Goal: Task Accomplishment & Management: Manage account settings

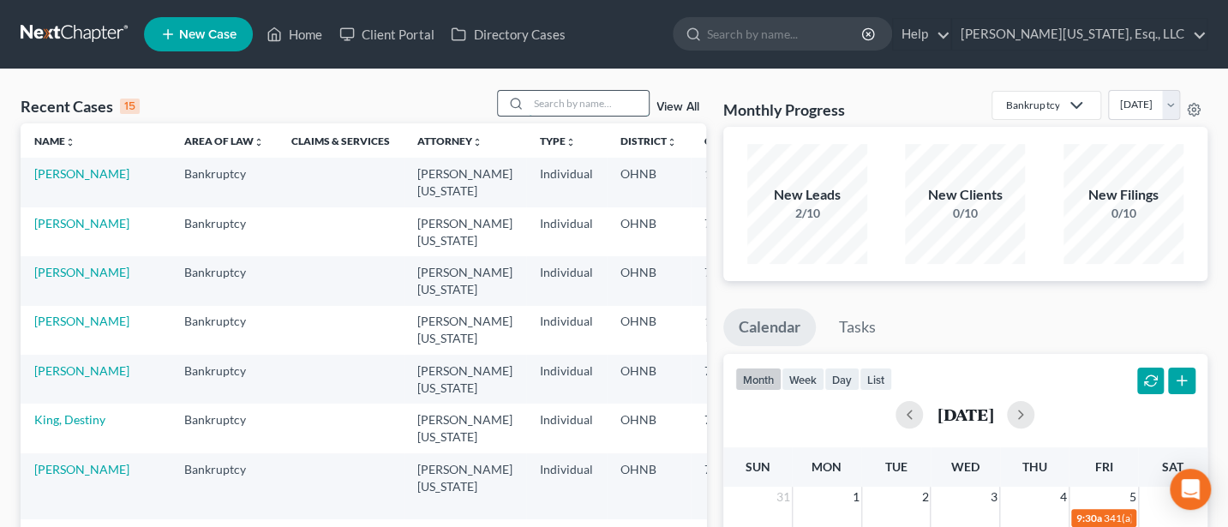
click at [565, 102] on input "search" at bounding box center [589, 103] width 120 height 25
type input "[PERSON_NAME]"
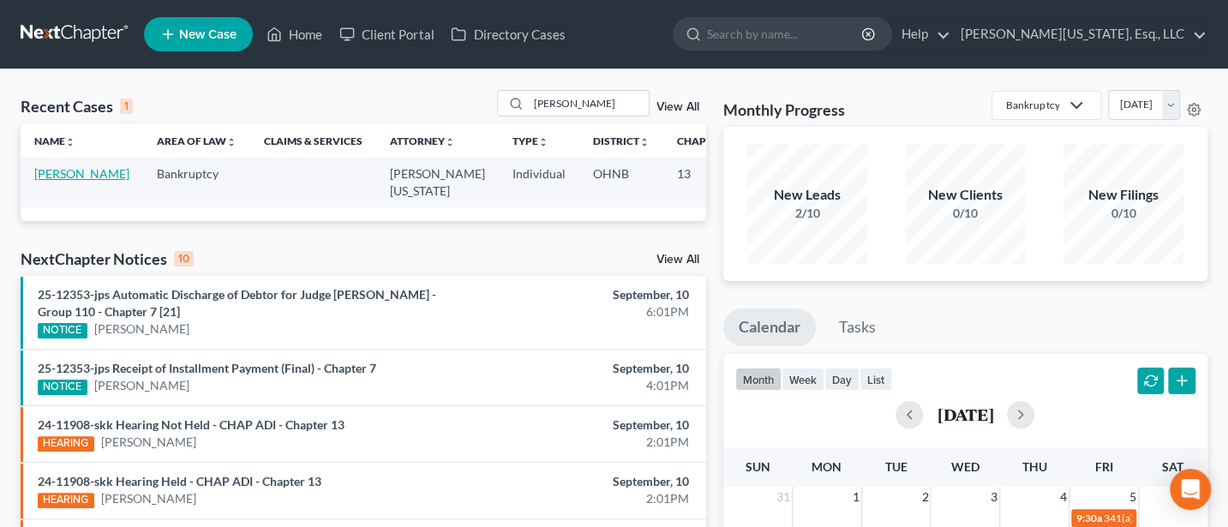
click at [53, 173] on link "[PERSON_NAME]" at bounding box center [81, 173] width 95 height 15
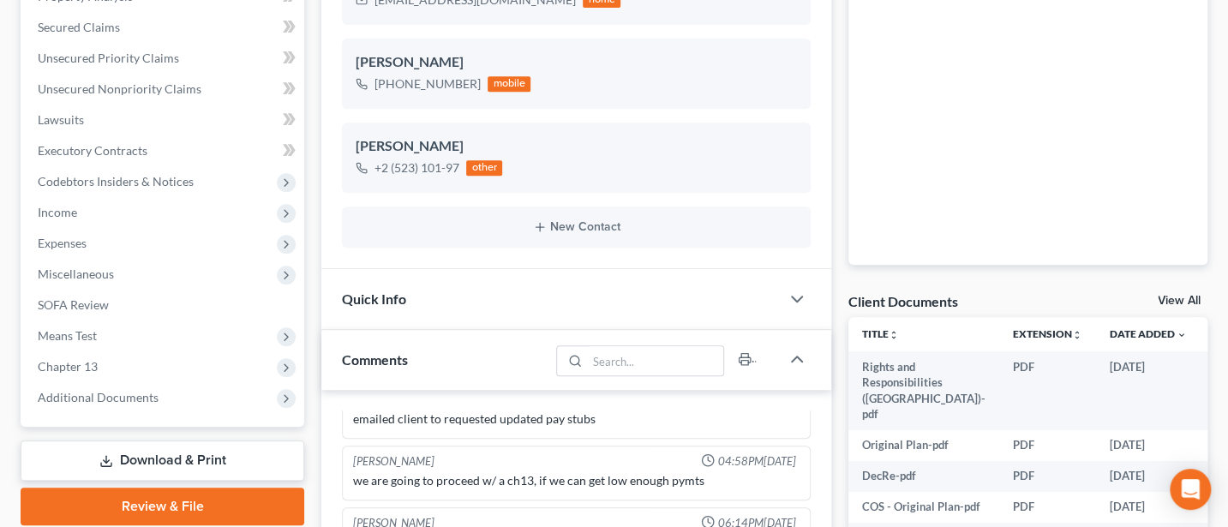
scroll to position [457, 0]
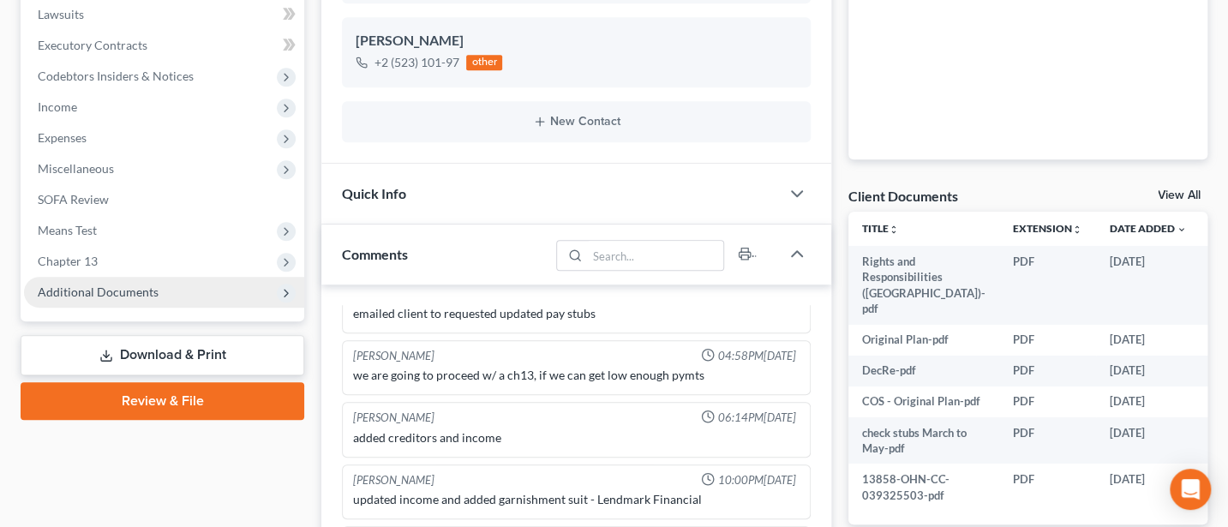
click at [98, 295] on span "Additional Documents" at bounding box center [98, 291] width 121 height 15
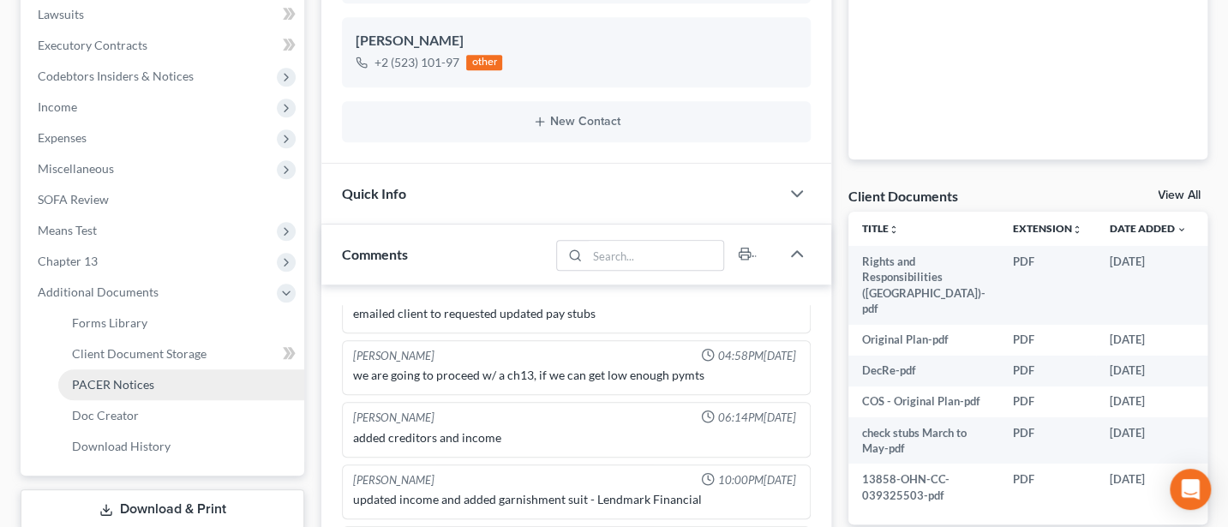
click at [114, 387] on span "PACER Notices" at bounding box center [113, 384] width 82 height 15
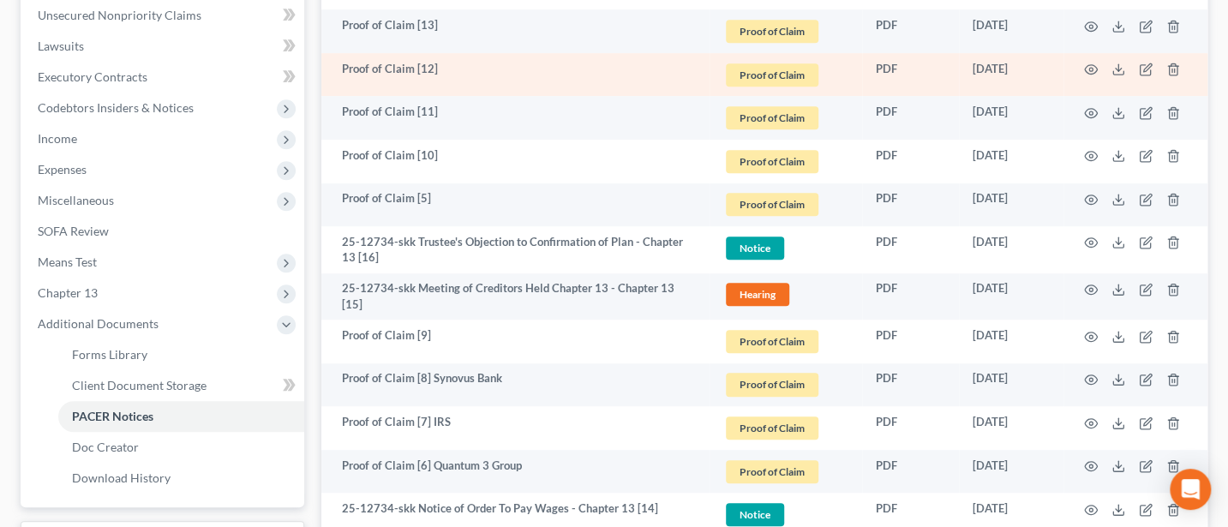
scroll to position [457, 0]
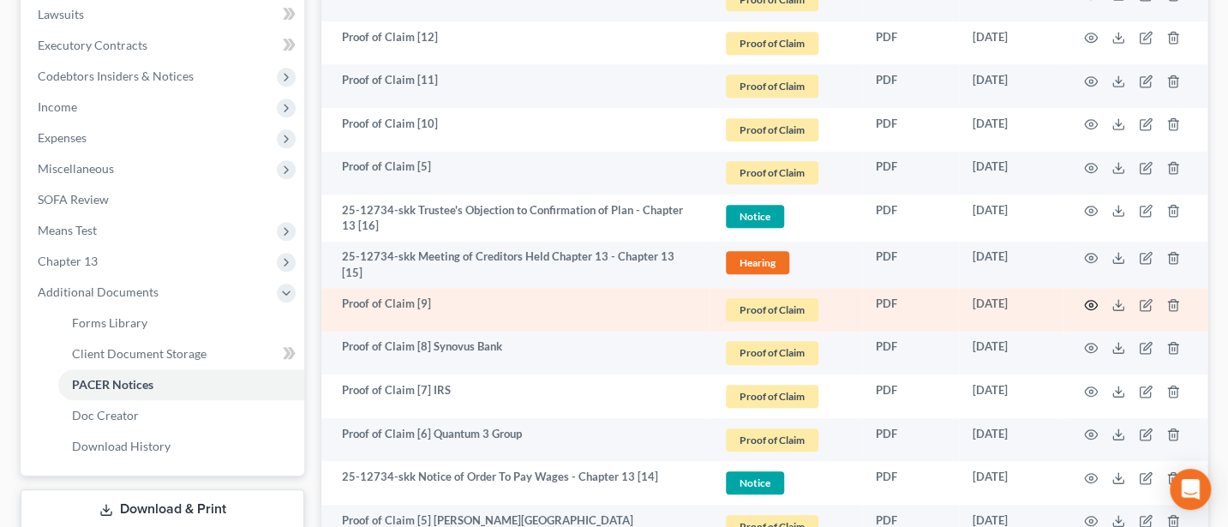
click at [1086, 298] on icon "button" at bounding box center [1091, 305] width 14 height 14
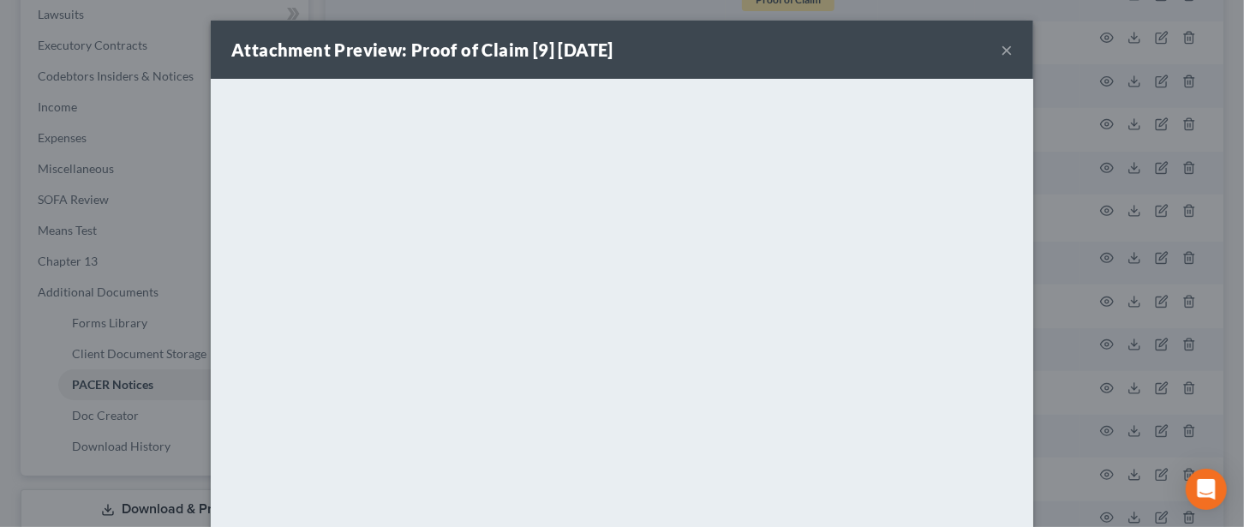
click at [1001, 54] on button "×" at bounding box center [1007, 49] width 12 height 21
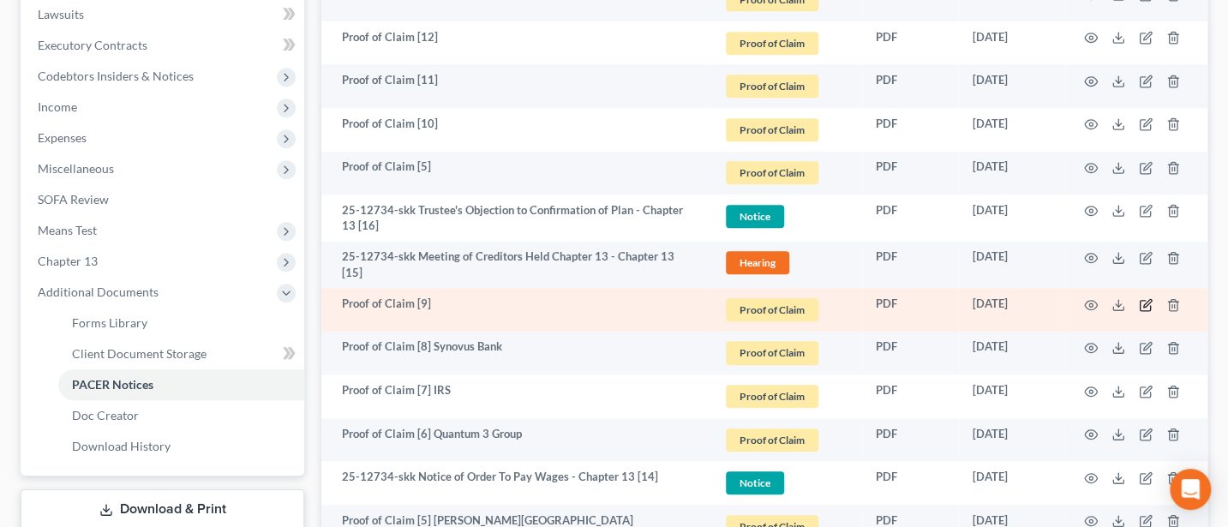
click at [1141, 298] on icon "button" at bounding box center [1146, 305] width 14 height 14
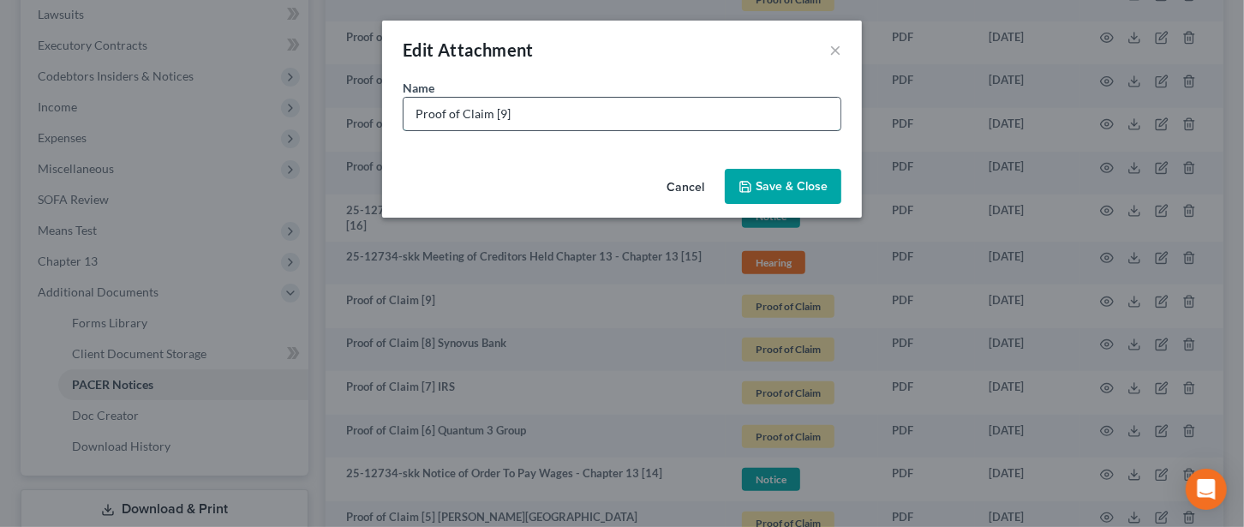
click at [566, 114] on input "Proof of Claim [9]" at bounding box center [622, 114] width 437 height 33
type input "Proof of Claim [9] Scolopax"
click at [794, 173] on button "Save & Close" at bounding box center [783, 187] width 117 height 36
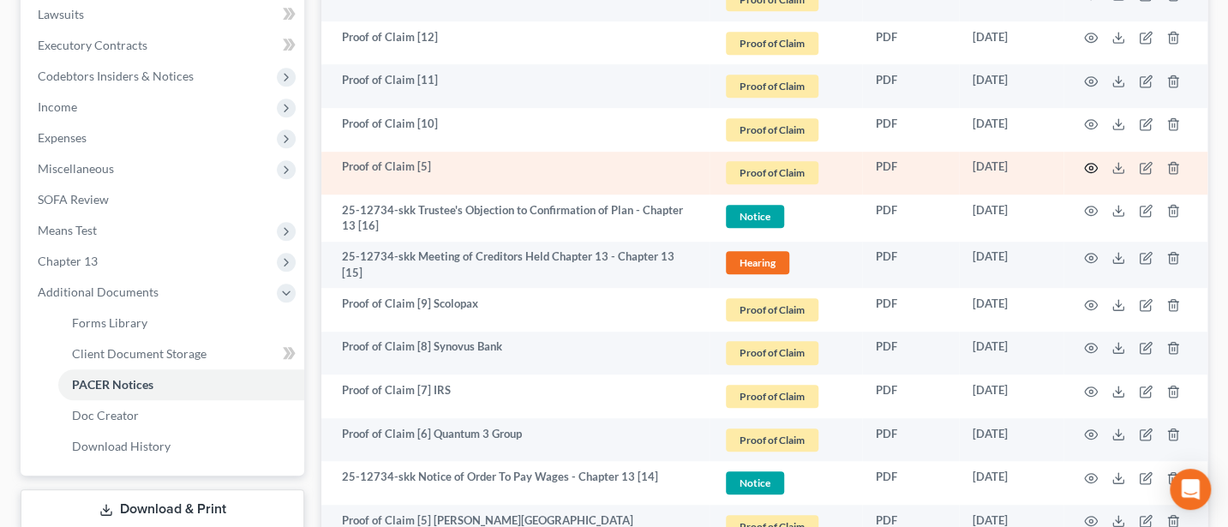
click at [1092, 167] on icon "button" at bounding box center [1091, 168] width 14 height 14
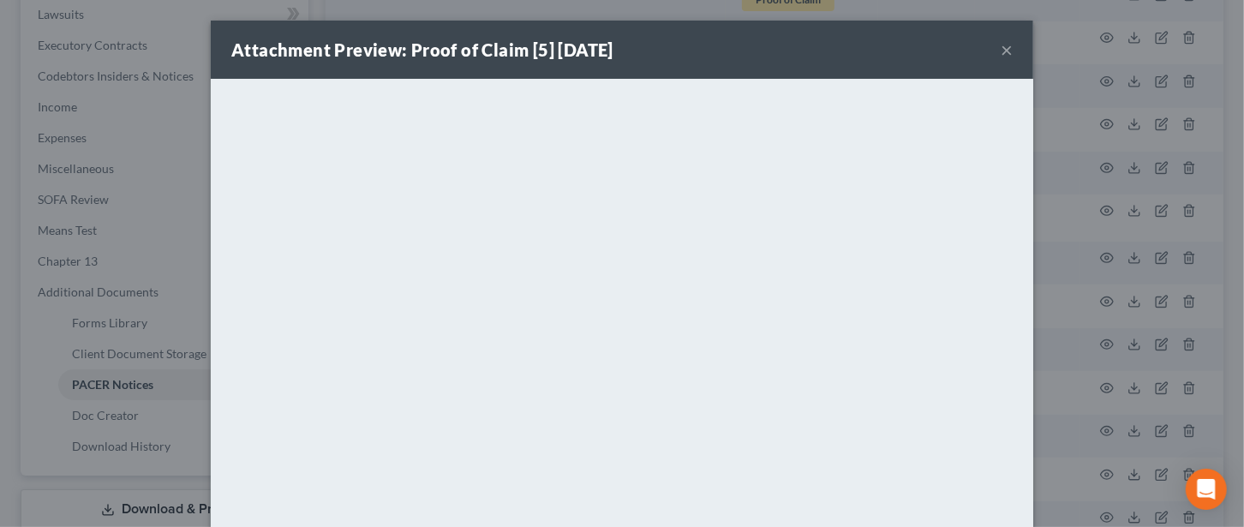
click at [1001, 39] on button "×" at bounding box center [1007, 49] width 12 height 21
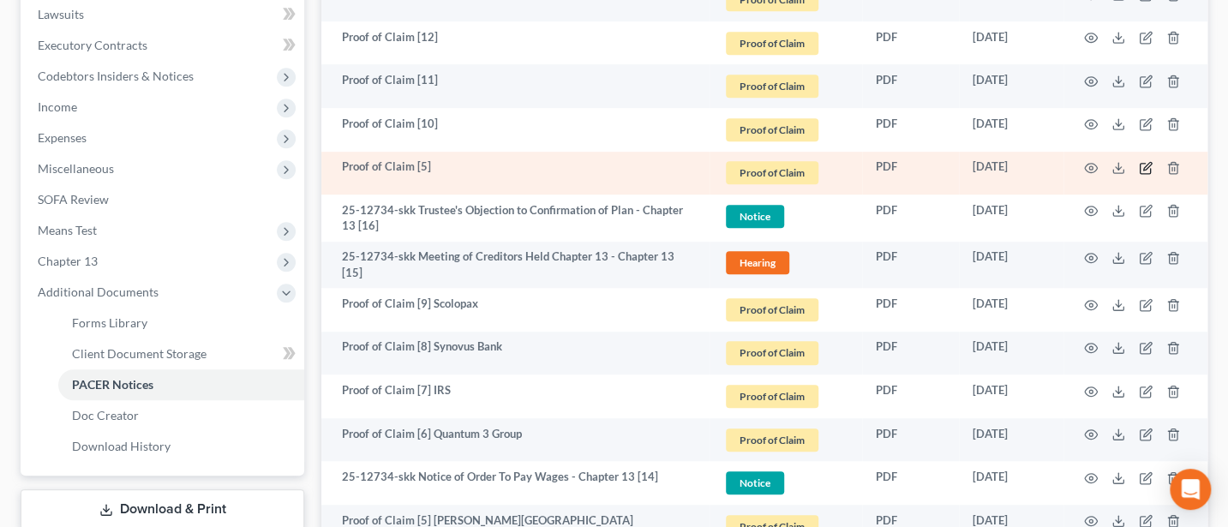
click at [1149, 167] on icon "button" at bounding box center [1146, 168] width 14 height 14
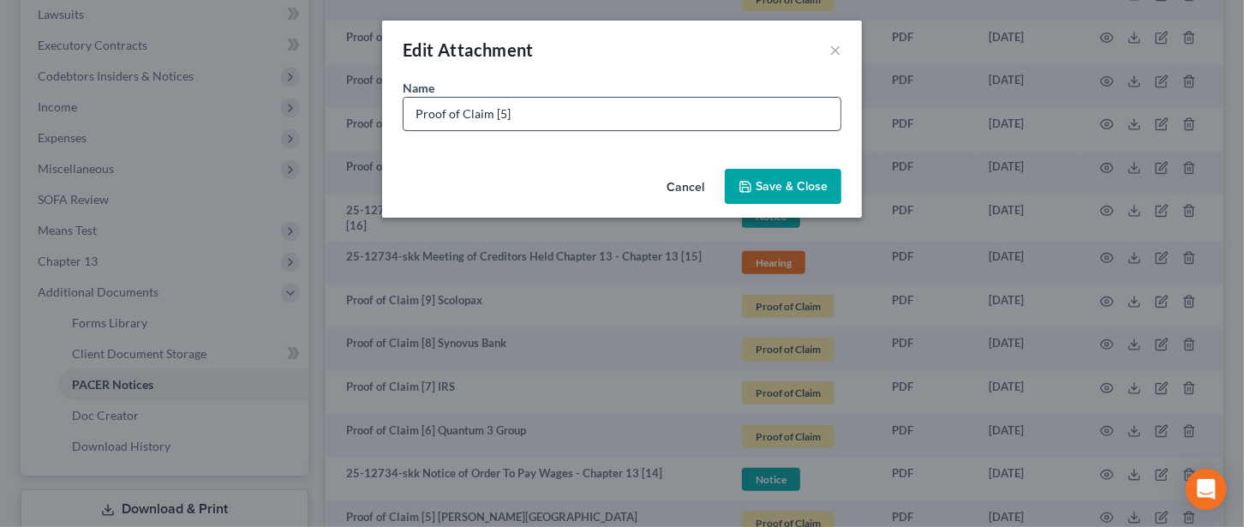
click at [567, 114] on input "Proof of Claim [5]" at bounding box center [622, 114] width 437 height 33
type input "Proof of Claim [5] Randal Park Apartments"
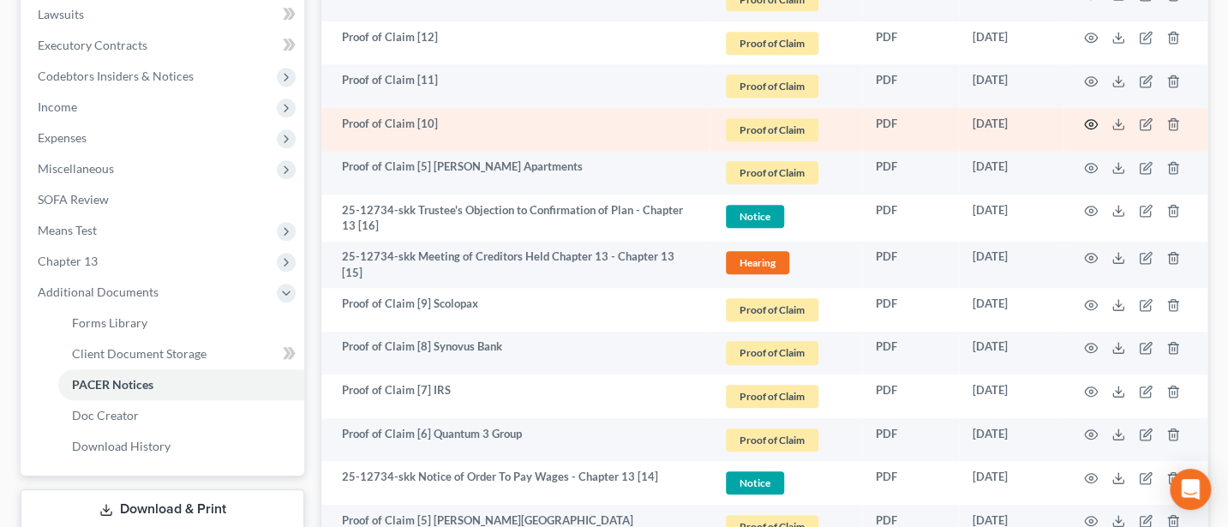
click at [1092, 123] on icon "button" at bounding box center [1091, 124] width 14 height 14
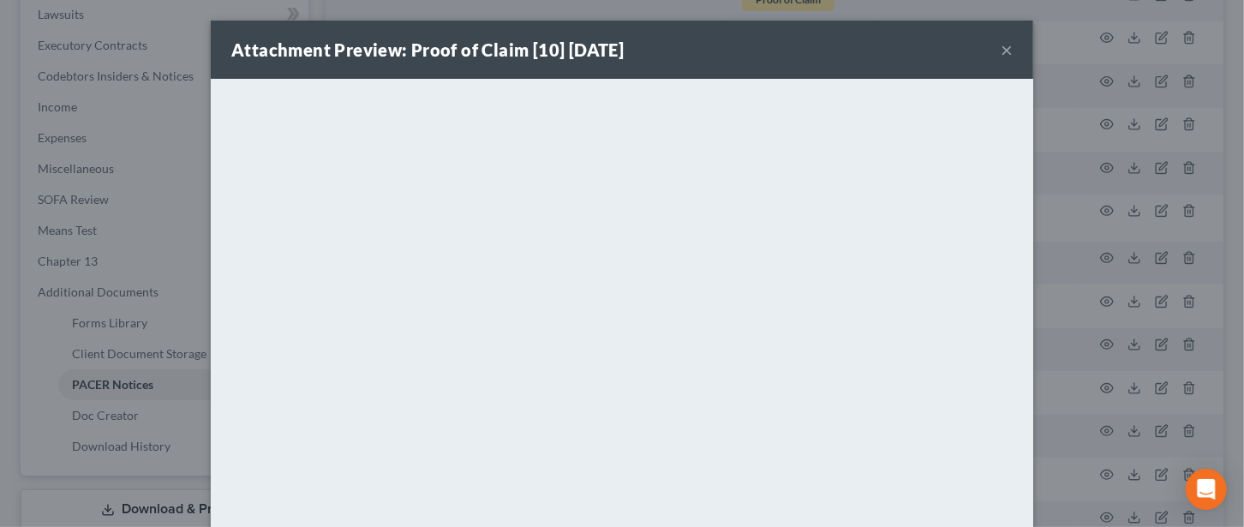
click at [1001, 47] on button "×" at bounding box center [1007, 49] width 12 height 21
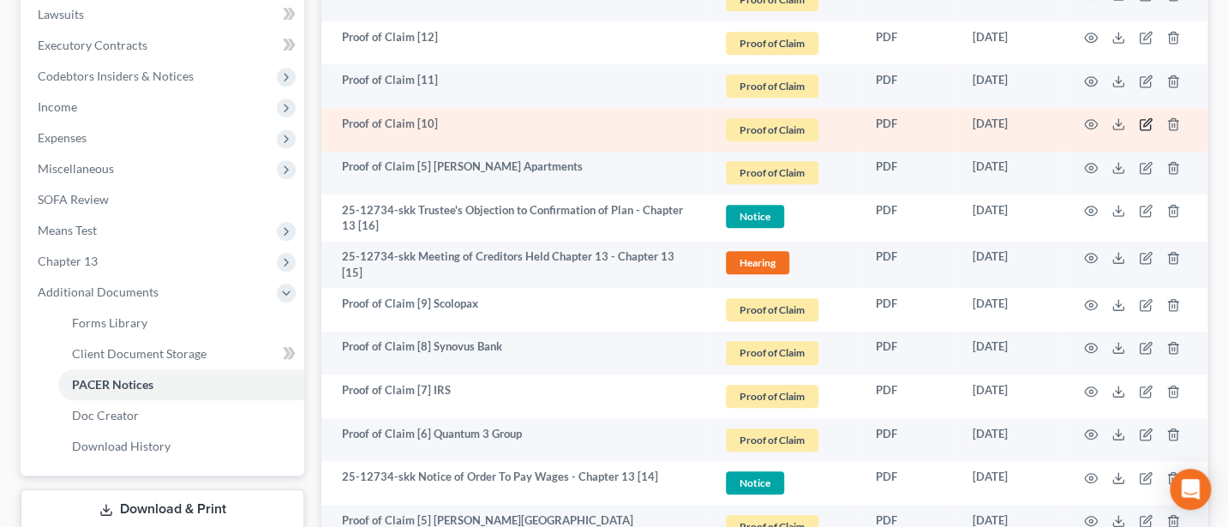
click at [1148, 123] on icon "button" at bounding box center [1146, 124] width 14 height 14
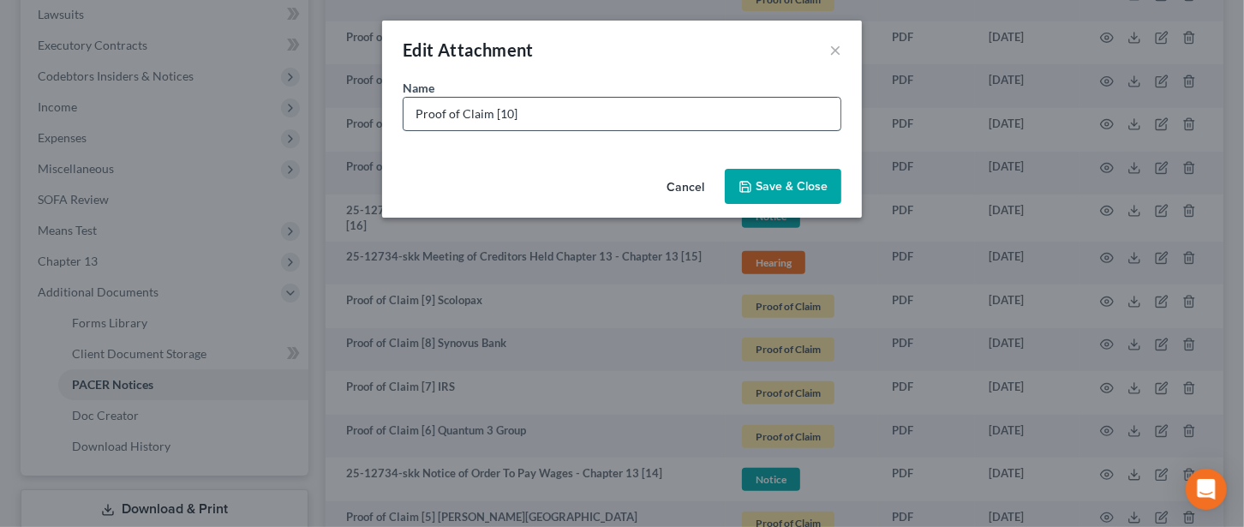
click at [620, 123] on input "Proof of Claim [10]" at bounding box center [622, 114] width 437 height 33
type input "Proof of Claim [10] LVNV Funding"
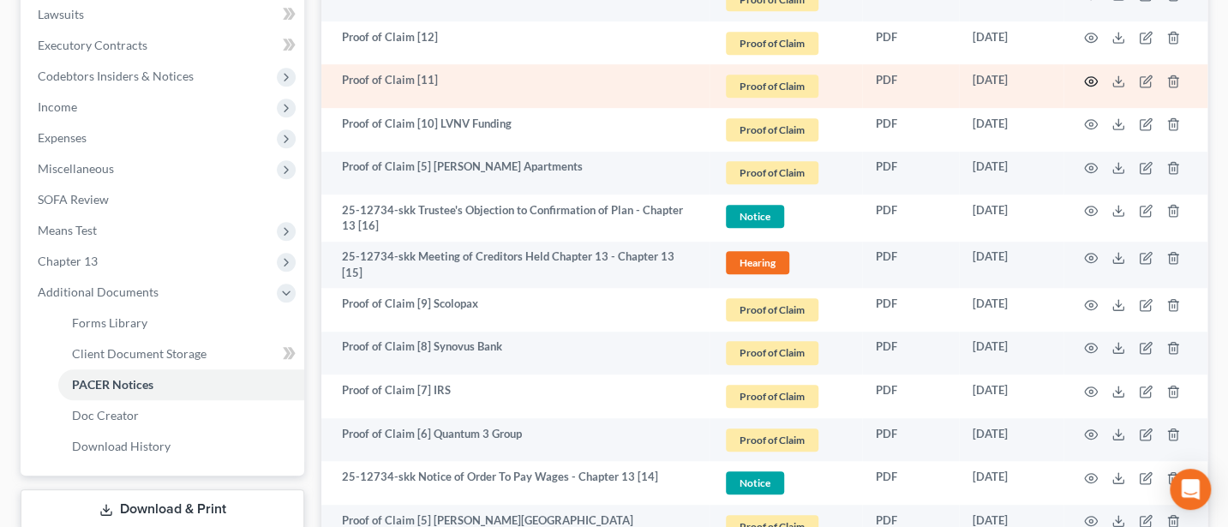
click at [1089, 80] on circle "button" at bounding box center [1090, 81] width 3 height 3
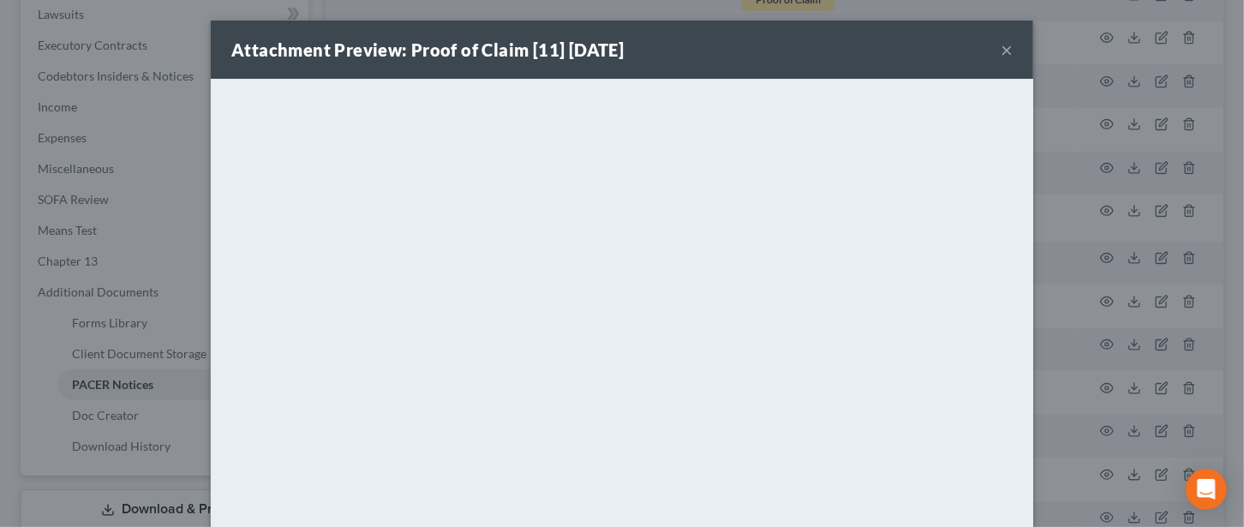
click at [1001, 50] on button "×" at bounding box center [1007, 49] width 12 height 21
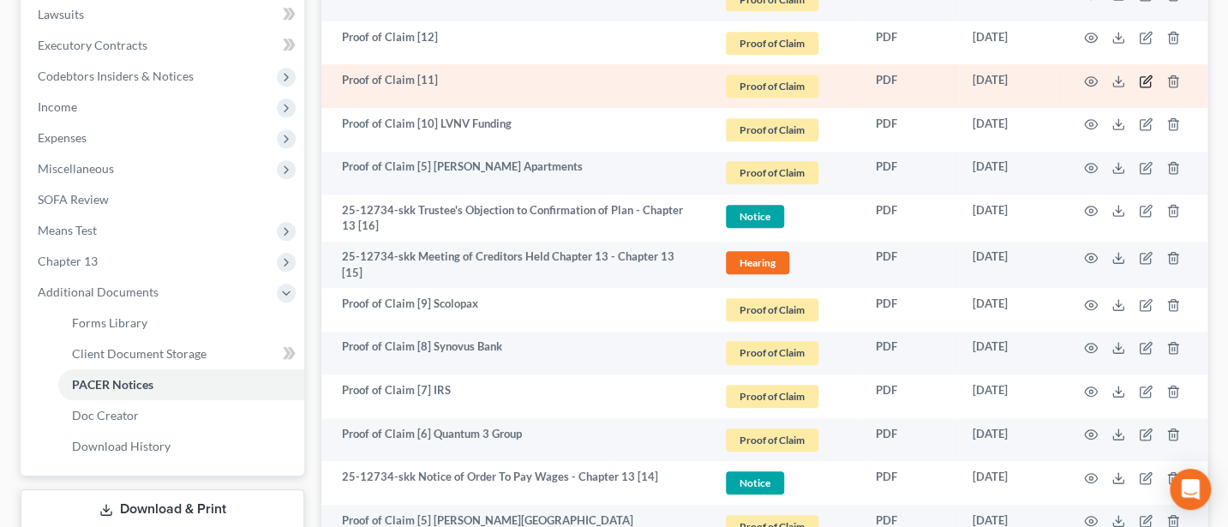
click at [1146, 81] on icon "button" at bounding box center [1147, 79] width 8 height 8
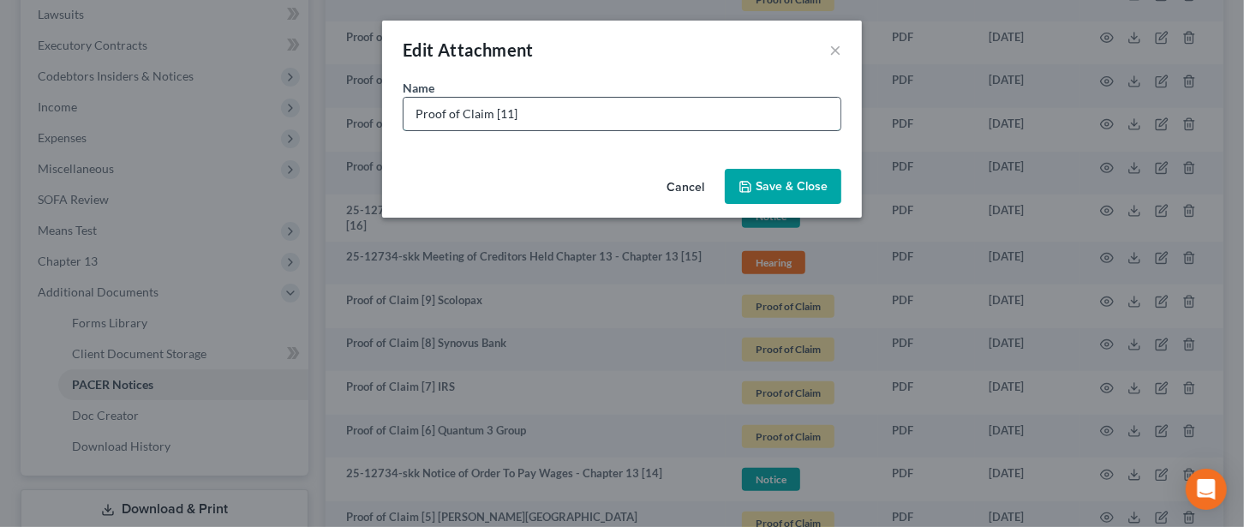
click at [587, 117] on input "Proof of Claim [11]" at bounding box center [622, 114] width 437 height 33
type input "Proof of Claim [11] Quantum 3 Group"
click at [795, 181] on span "Save & Close" at bounding box center [792, 186] width 72 height 15
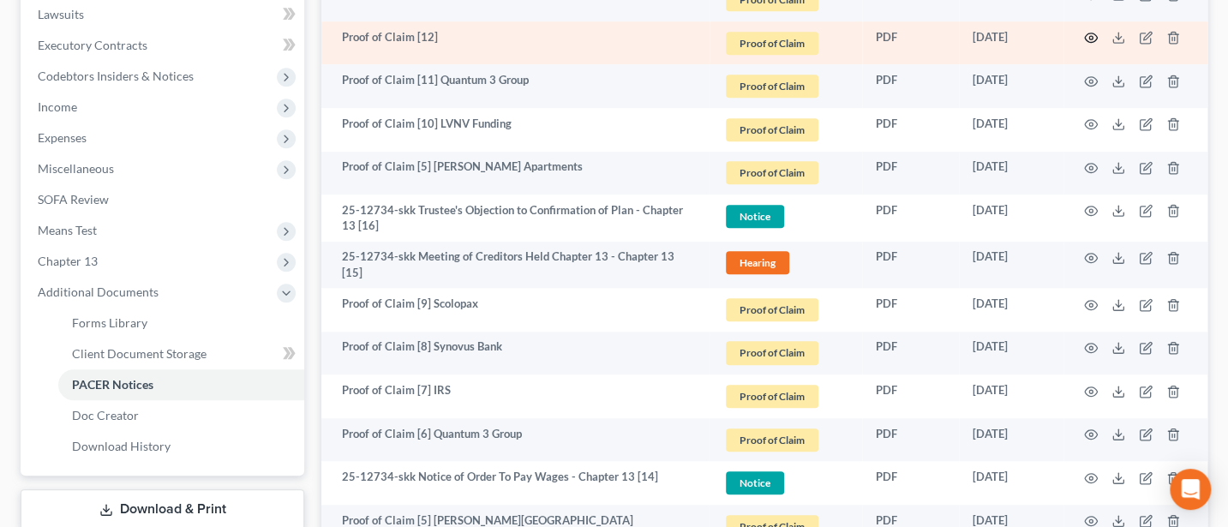
click at [1089, 36] on circle "button" at bounding box center [1090, 37] width 3 height 3
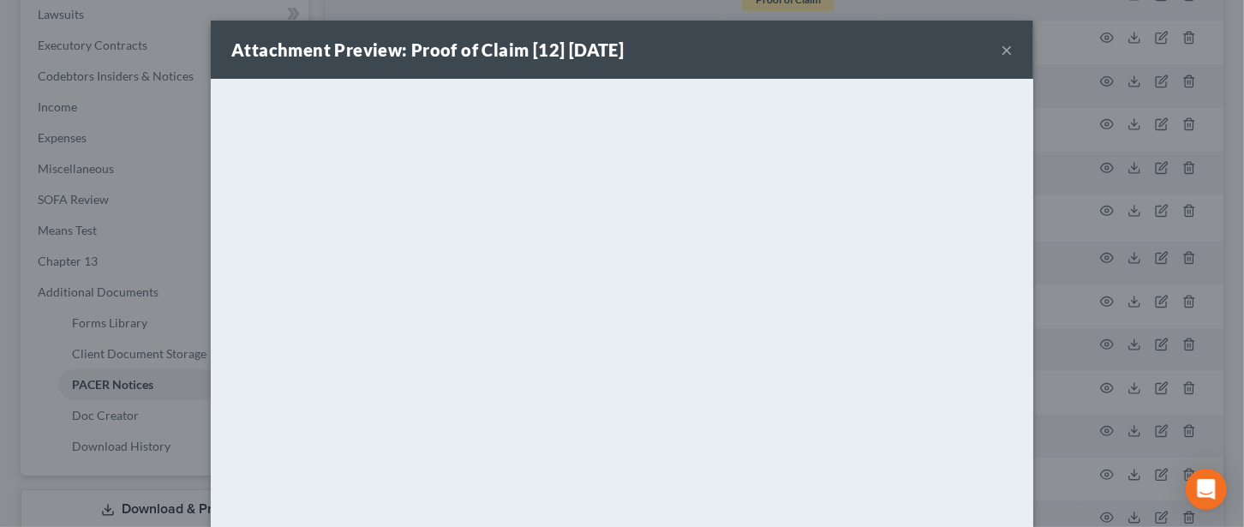
click at [1001, 47] on button "×" at bounding box center [1007, 49] width 12 height 21
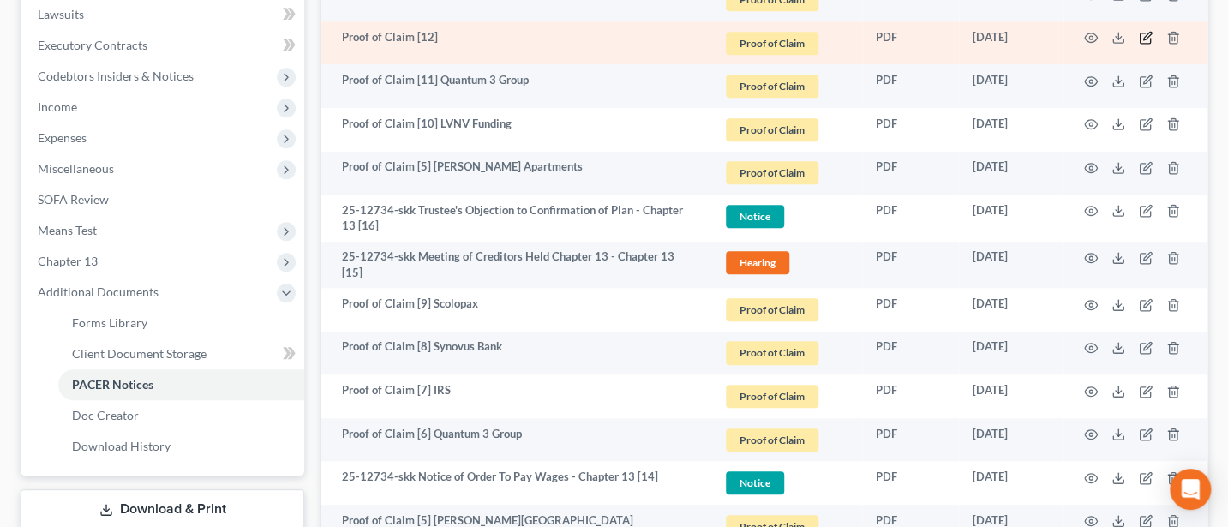
click at [1141, 34] on icon "button" at bounding box center [1146, 38] width 14 height 14
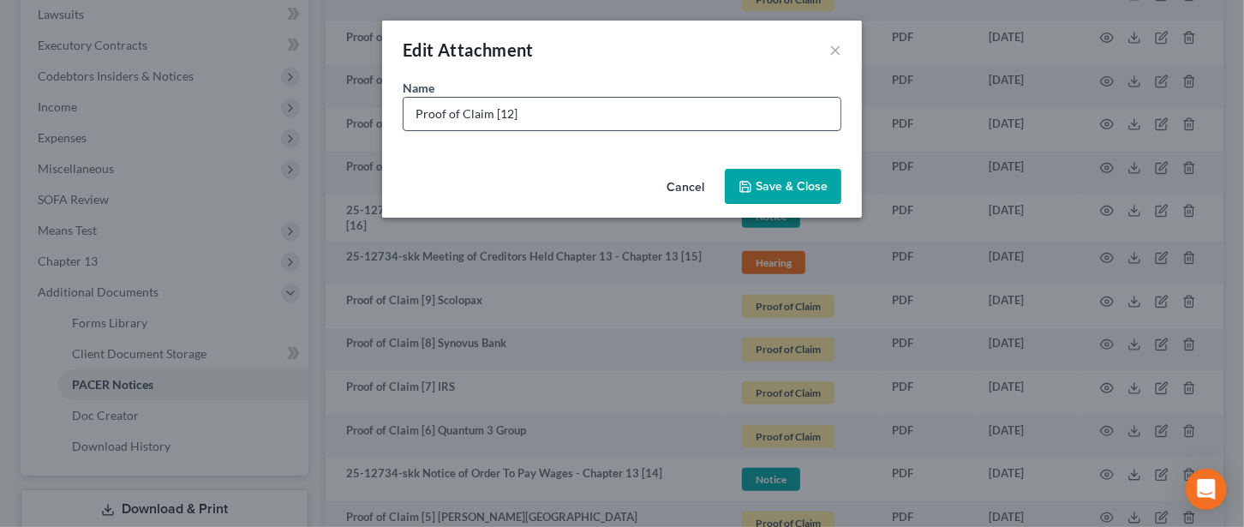
click at [565, 112] on input "Proof of Claim [12]" at bounding box center [622, 114] width 437 height 33
type input "Proof of Claim [12] Quantum 3 group"
click at [818, 186] on span "Save & Close" at bounding box center [792, 186] width 72 height 15
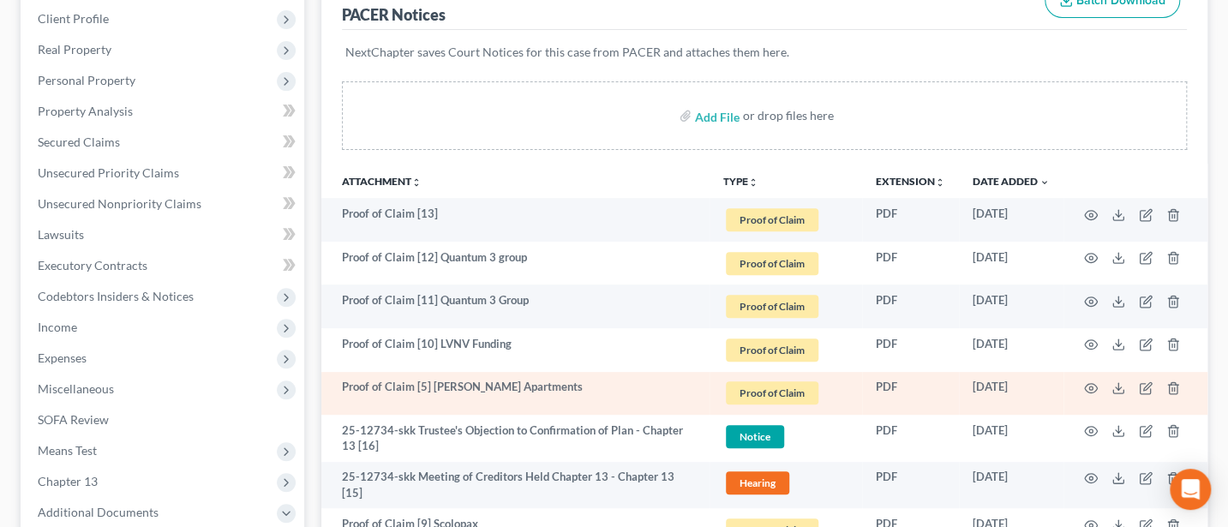
scroll to position [228, 0]
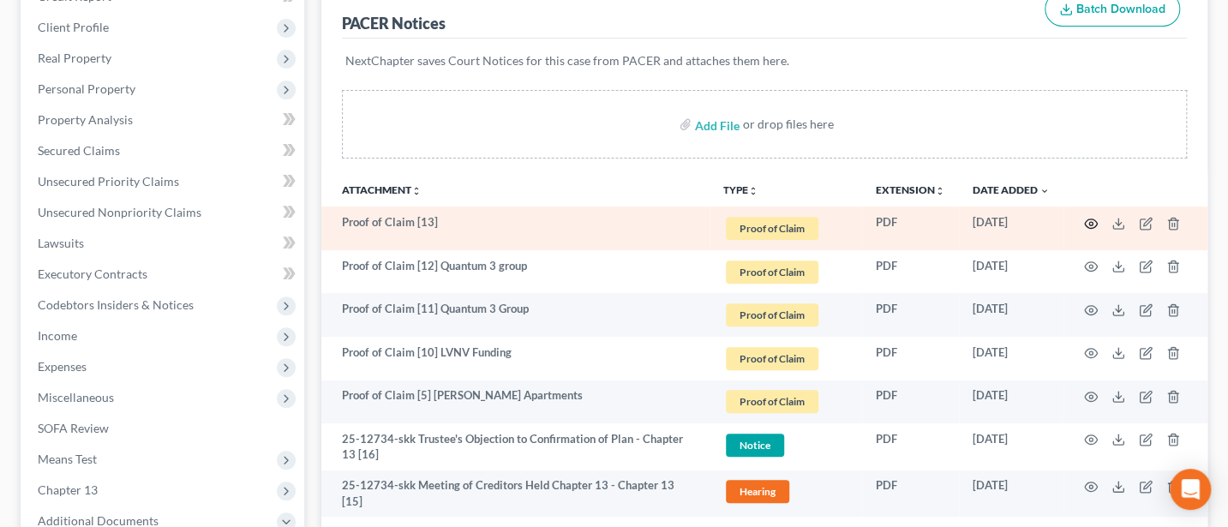
click at [1086, 222] on icon "button" at bounding box center [1091, 224] width 14 height 14
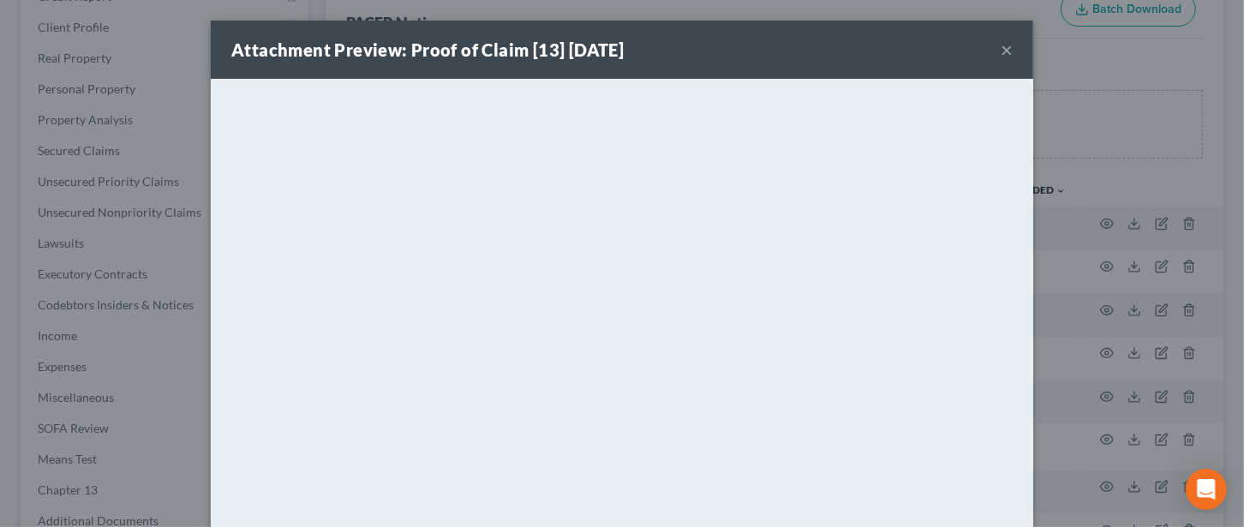
click at [1001, 50] on button "×" at bounding box center [1007, 49] width 12 height 21
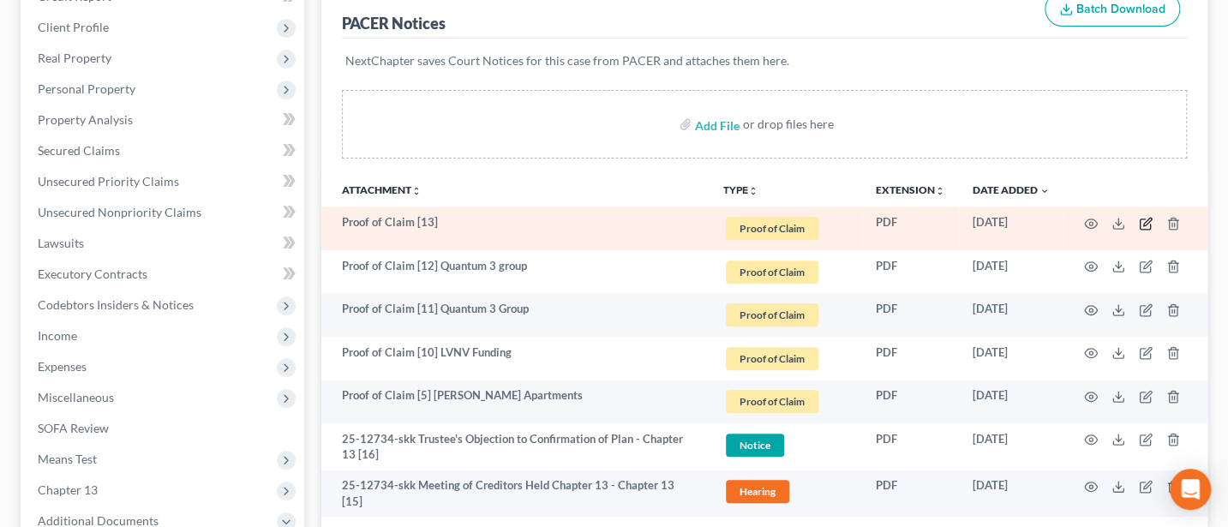
click at [1145, 225] on icon "button" at bounding box center [1146, 224] width 14 height 14
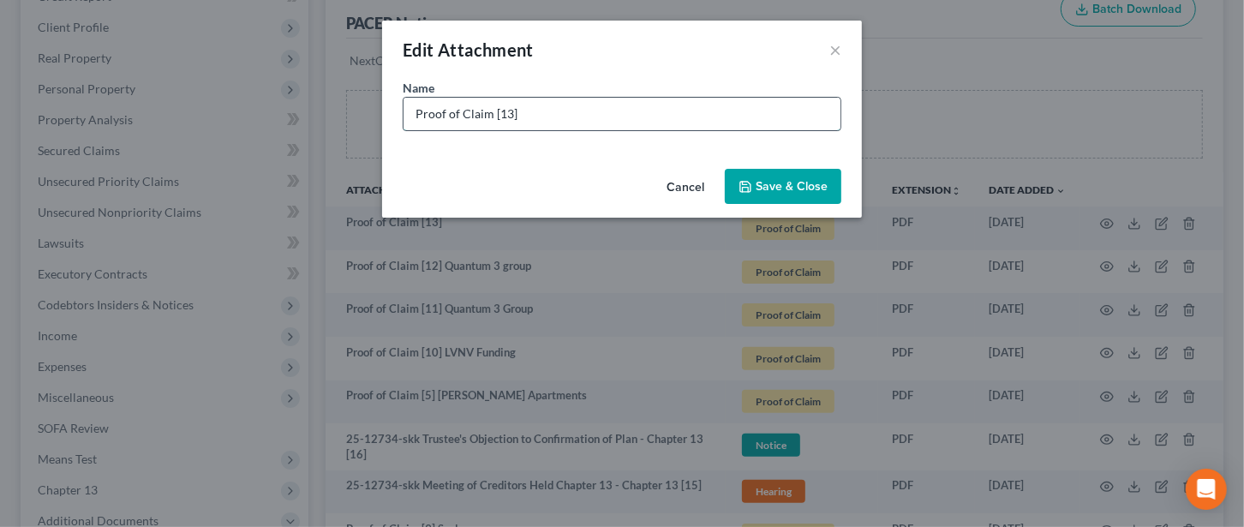
click at [621, 112] on input "Proof of Claim [13]" at bounding box center [622, 114] width 437 height 33
type input "Proof of Claim [13] Quantum 3 group"
click at [792, 186] on span "Save & Close" at bounding box center [792, 186] width 72 height 15
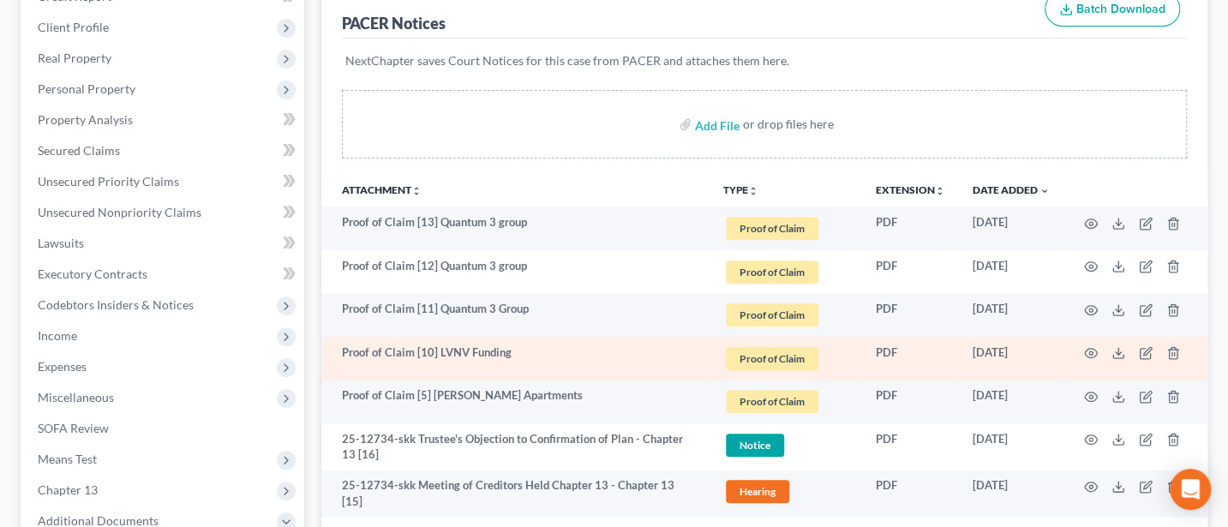
scroll to position [0, 0]
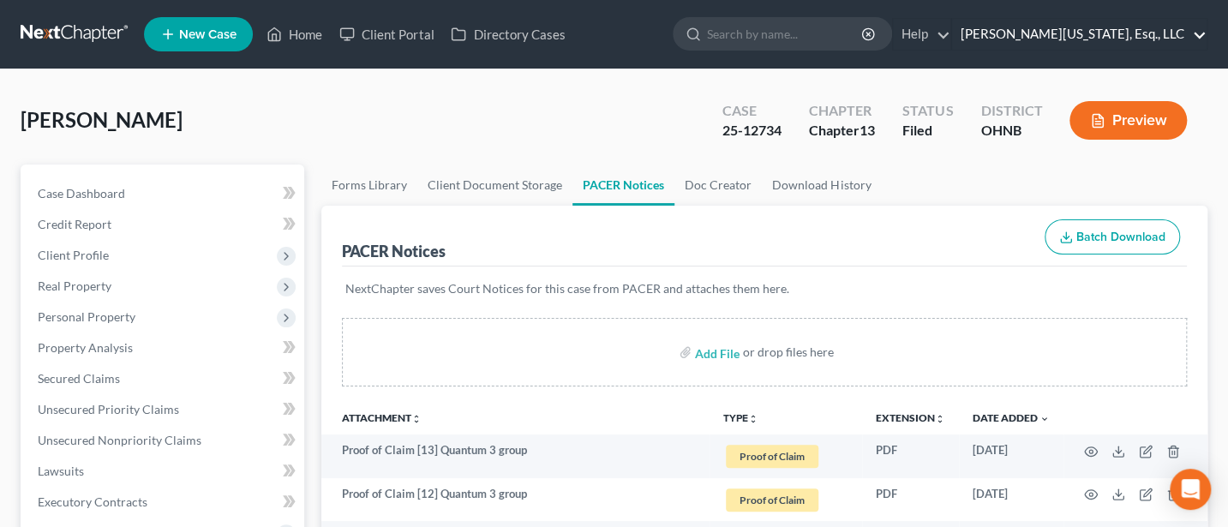
click at [1150, 38] on link "Jann C. Washington, Esq., LLC" at bounding box center [1079, 34] width 254 height 31
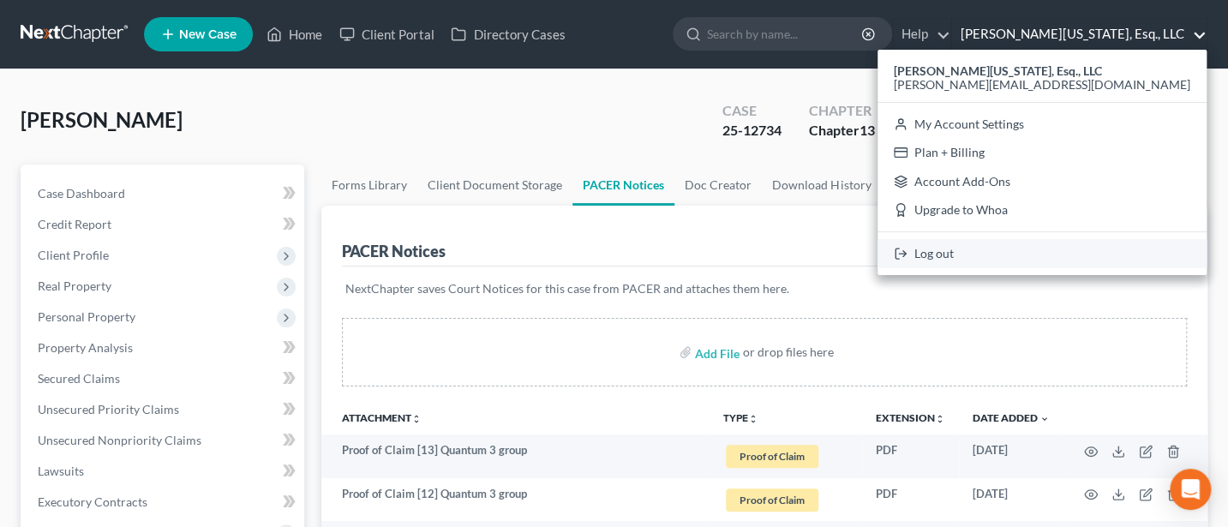
click at [1086, 249] on link "Log out" at bounding box center [1041, 253] width 329 height 29
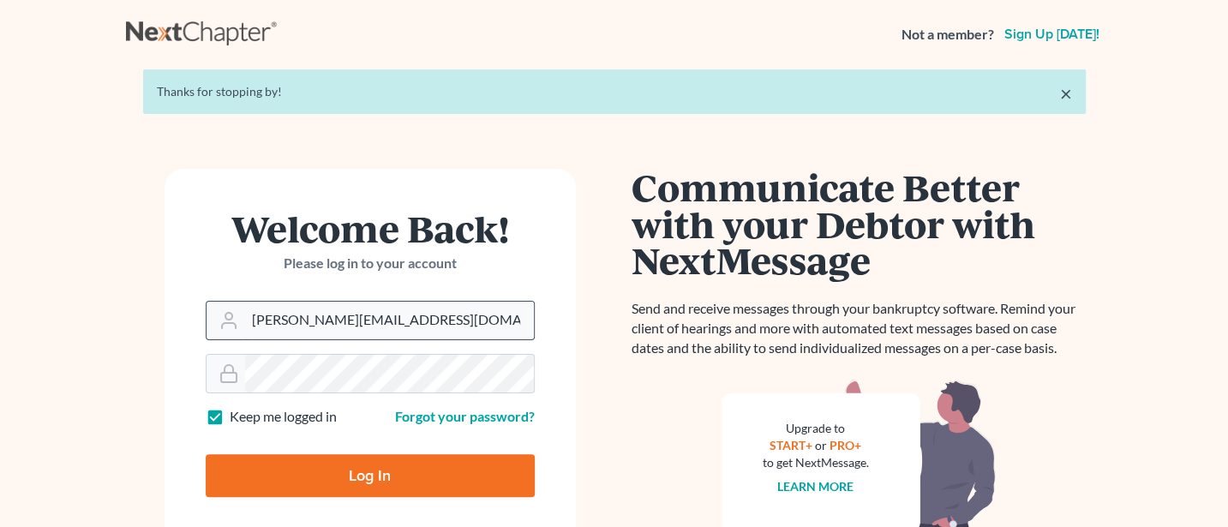
click at [464, 325] on input "[PERSON_NAME][EMAIL_ADDRESS][DOMAIN_NAME]" at bounding box center [389, 321] width 289 height 38
type input "[PERSON_NAME][EMAIL_ADDRESS][DOMAIN_NAME]"
click at [370, 475] on input "Log In" at bounding box center [370, 475] width 329 height 43
type input "Thinking..."
